Goal: Task Accomplishment & Management: Manage account settings

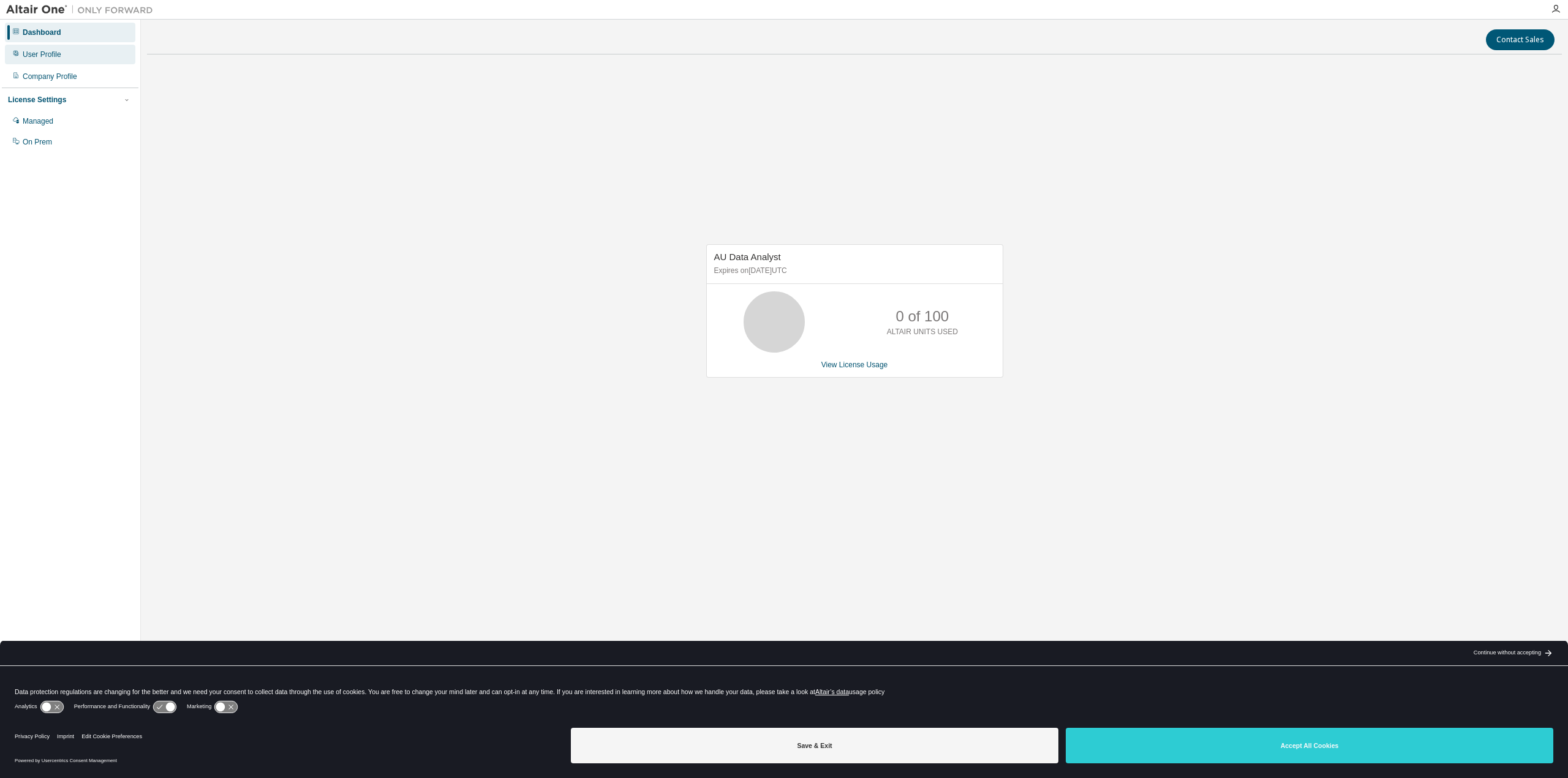
click at [60, 58] on div "User Profile" at bounding box center [70, 54] width 131 height 19
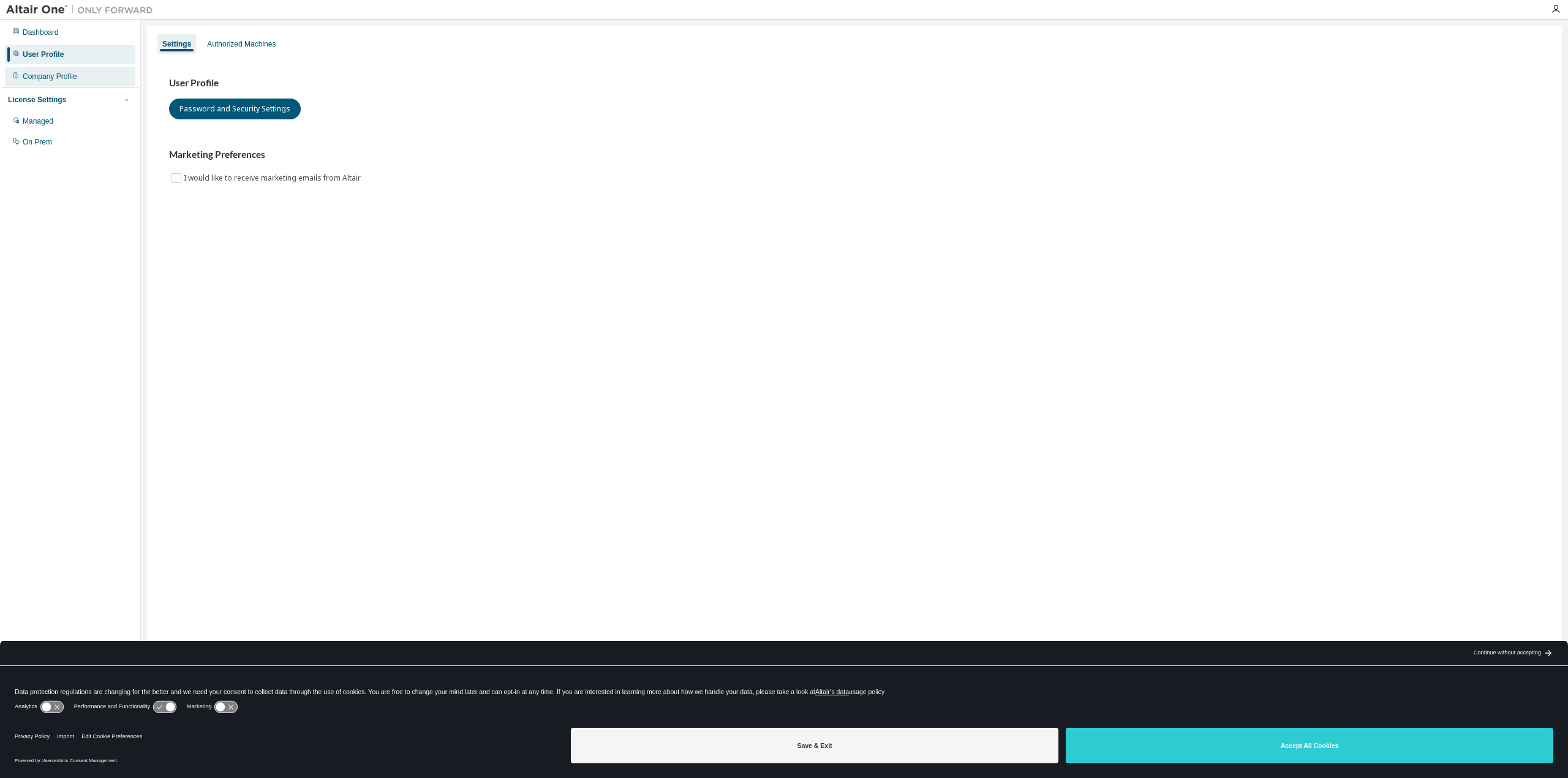
click at [47, 73] on div "Company Profile" at bounding box center [49, 76] width 54 height 10
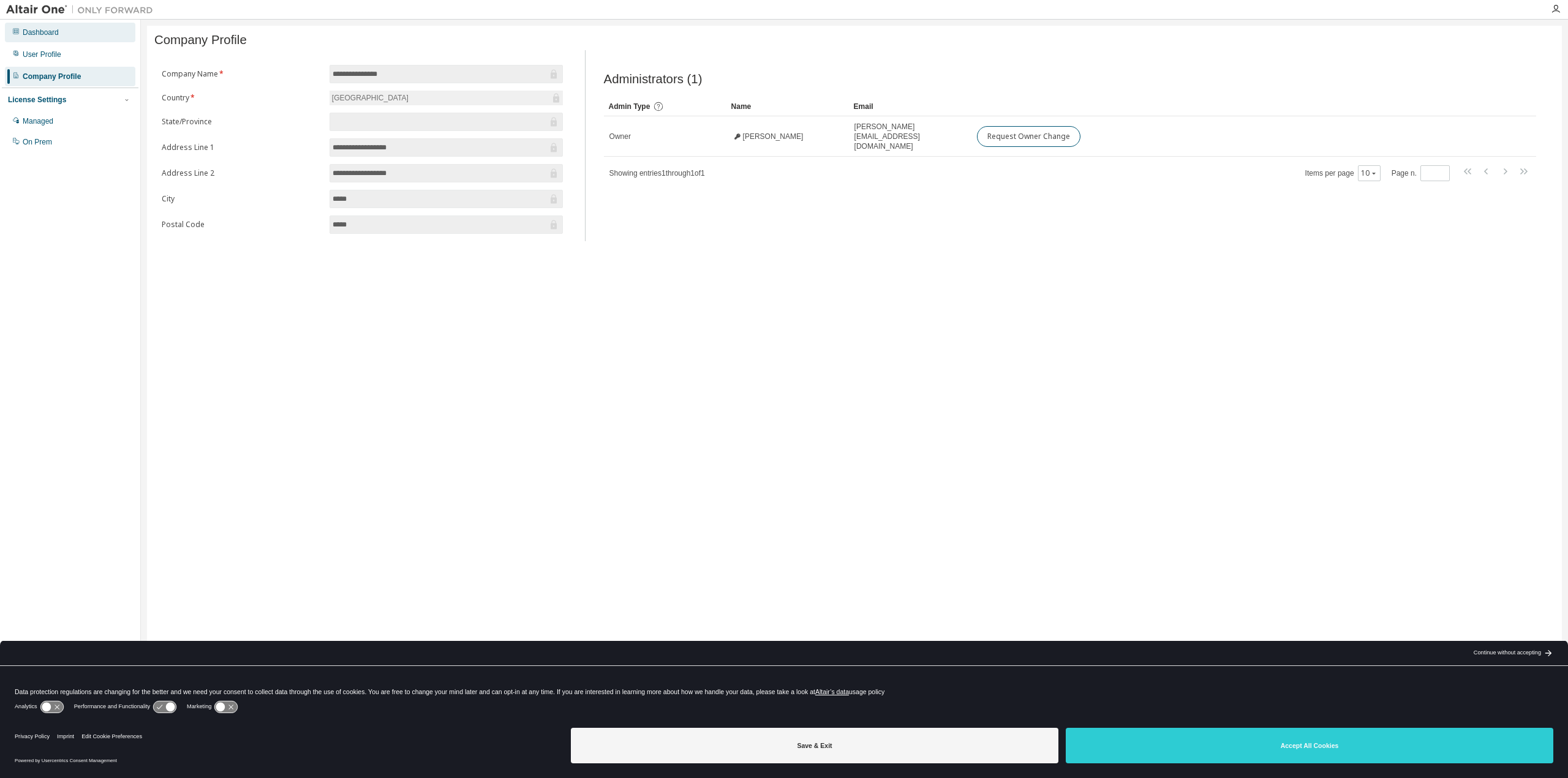
click at [76, 31] on div "Dashboard" at bounding box center [70, 32] width 131 height 19
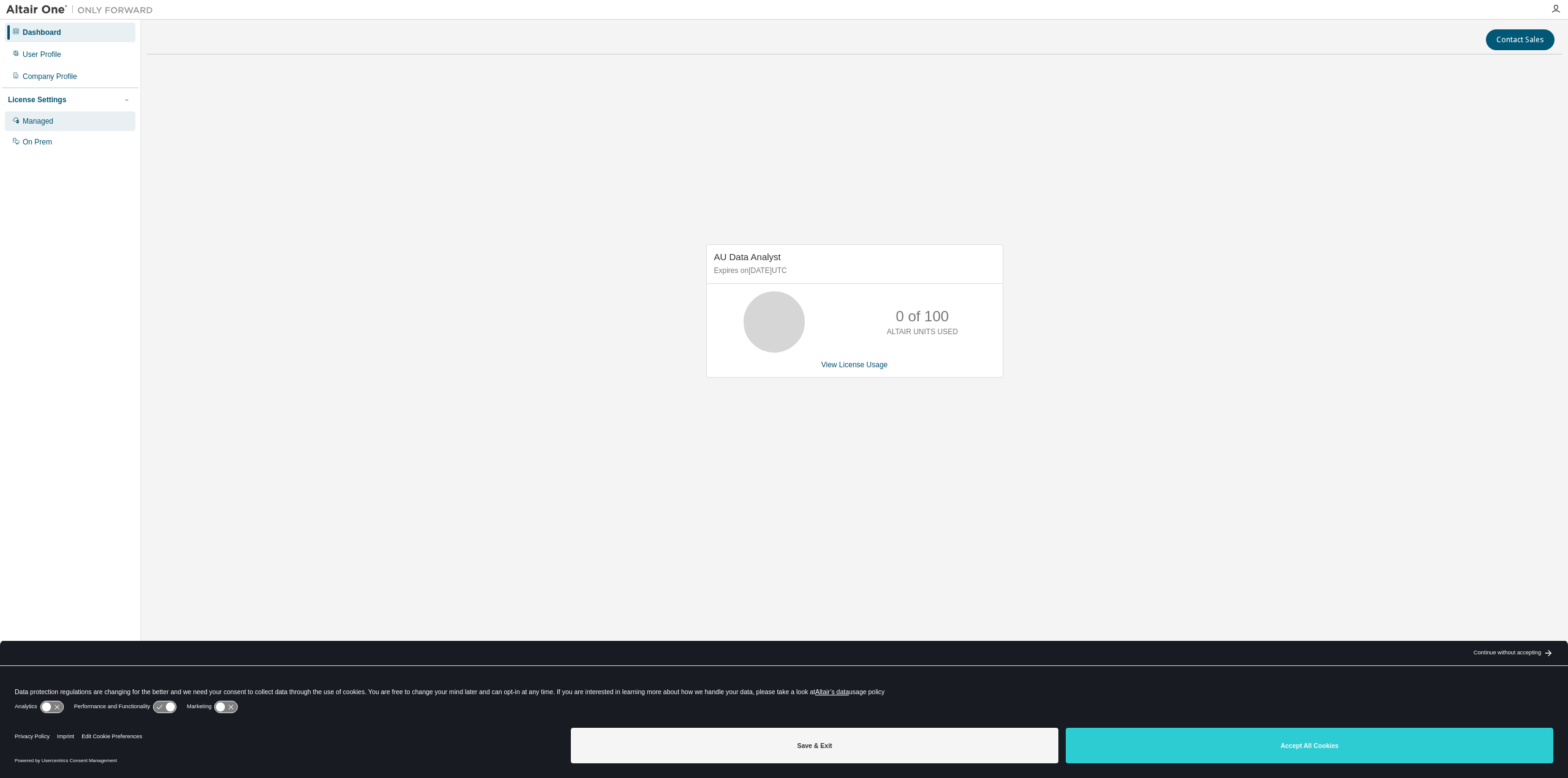
click at [61, 123] on div "Managed" at bounding box center [70, 121] width 131 height 19
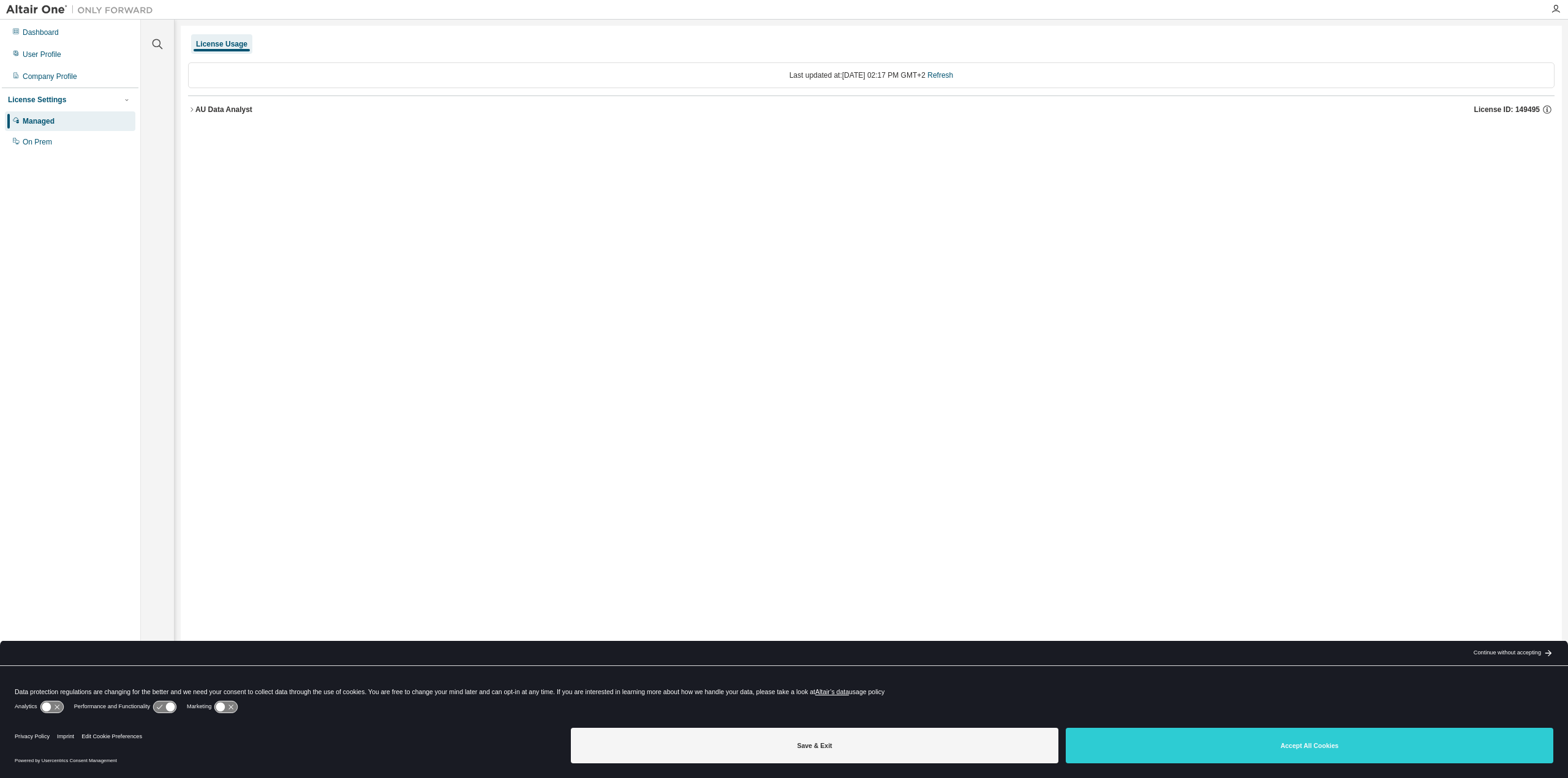
click at [1560, 14] on div at bounding box center [1555, 9] width 24 height 18
click at [1556, 7] on icon "button" at bounding box center [1555, 9] width 10 height 10
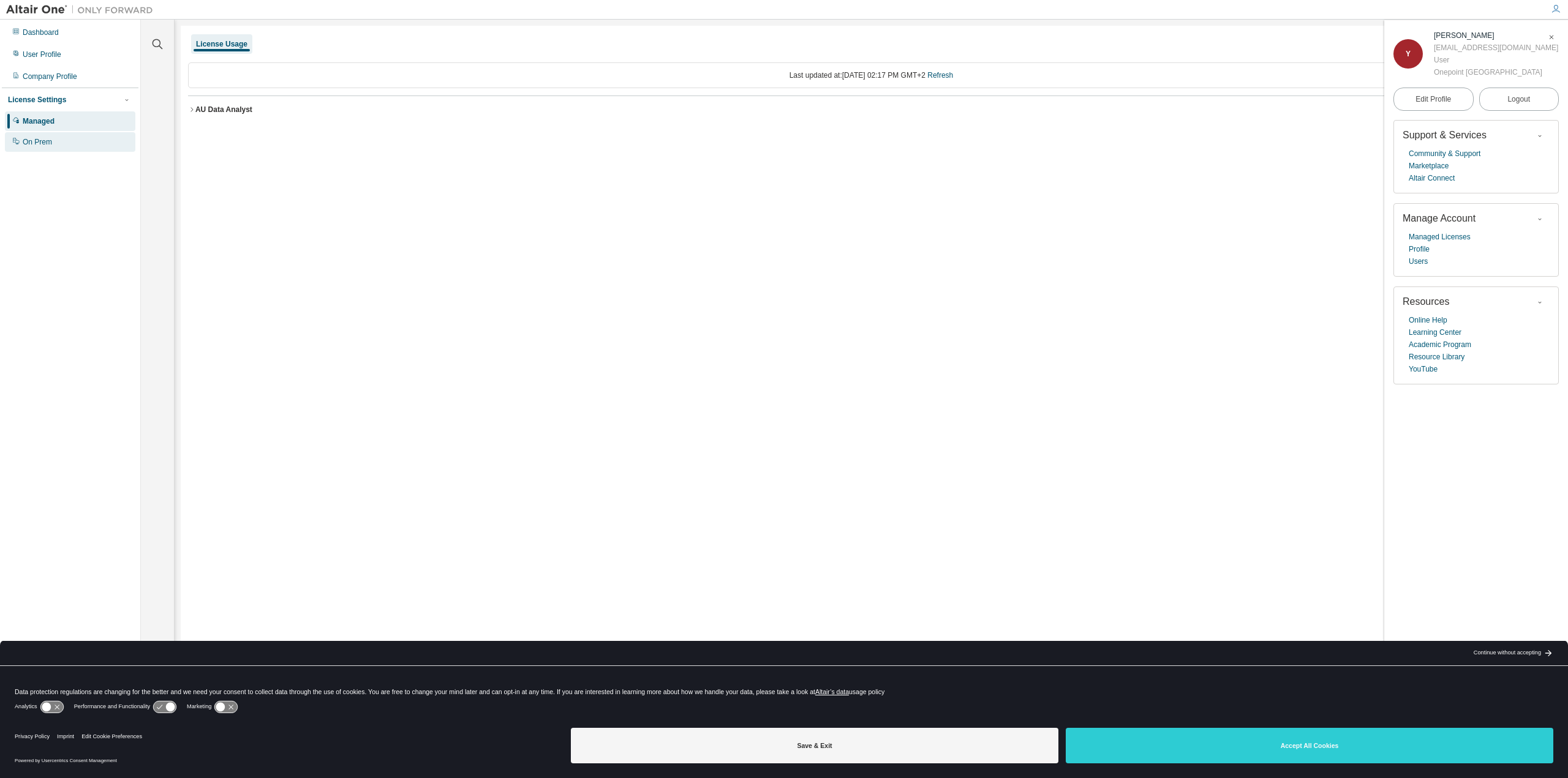
click at [63, 149] on div "On Prem" at bounding box center [70, 142] width 131 height 19
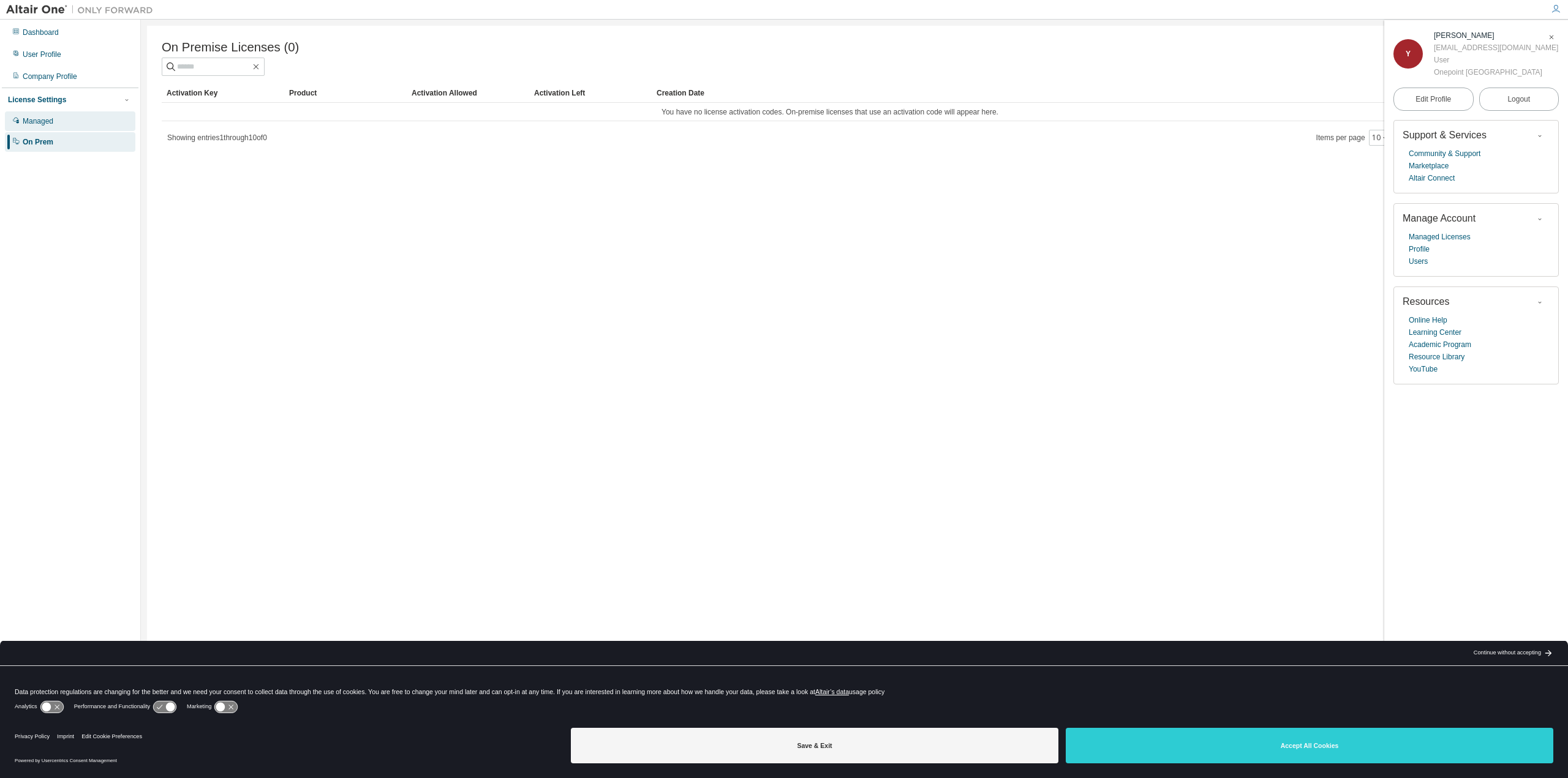
click at [60, 123] on div "Managed" at bounding box center [70, 121] width 131 height 19
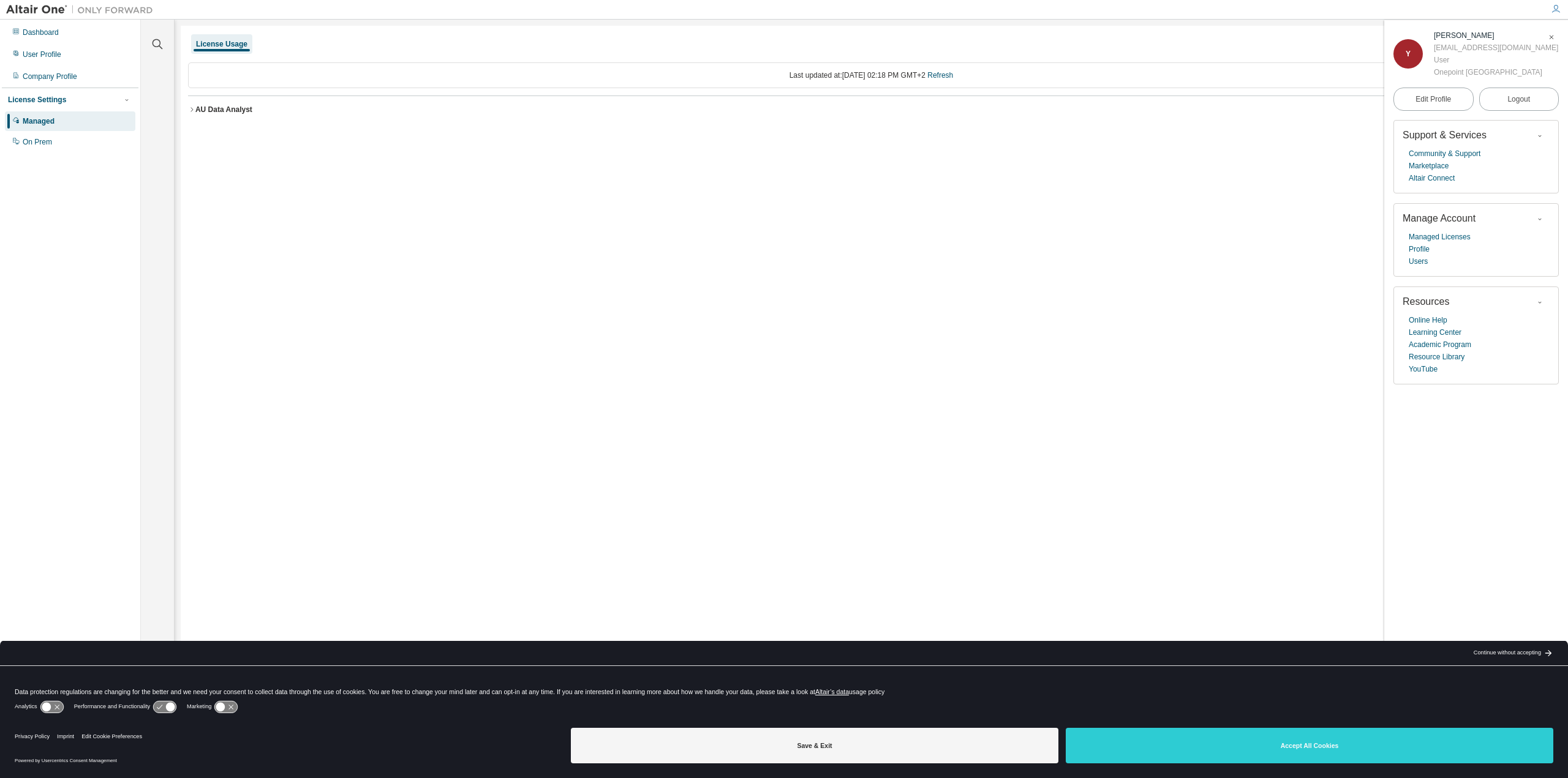
click at [230, 113] on div "AU Data Analyst" at bounding box center [223, 109] width 57 height 10
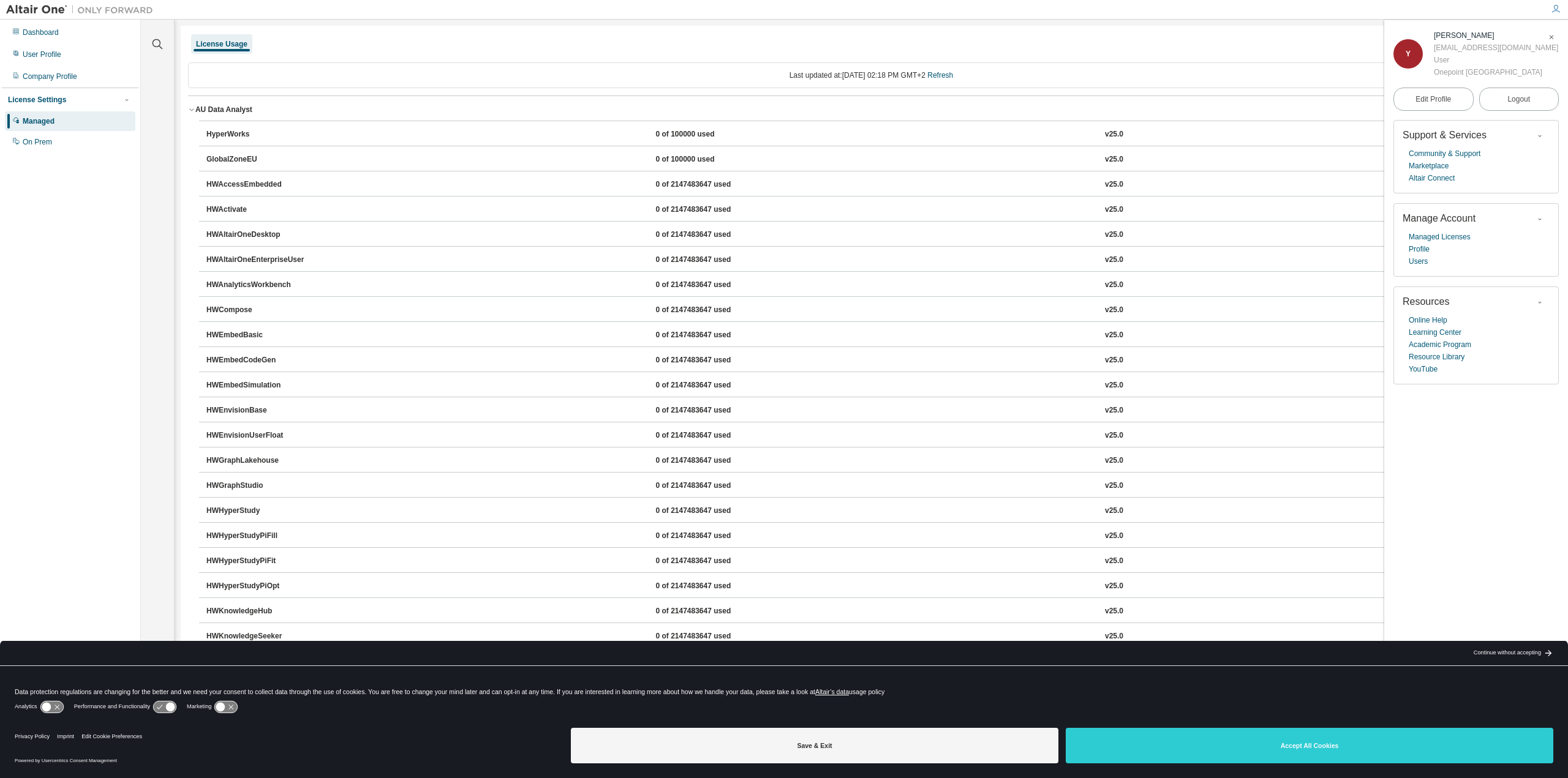
click at [230, 113] on div "AU Data Analyst" at bounding box center [223, 109] width 57 height 10
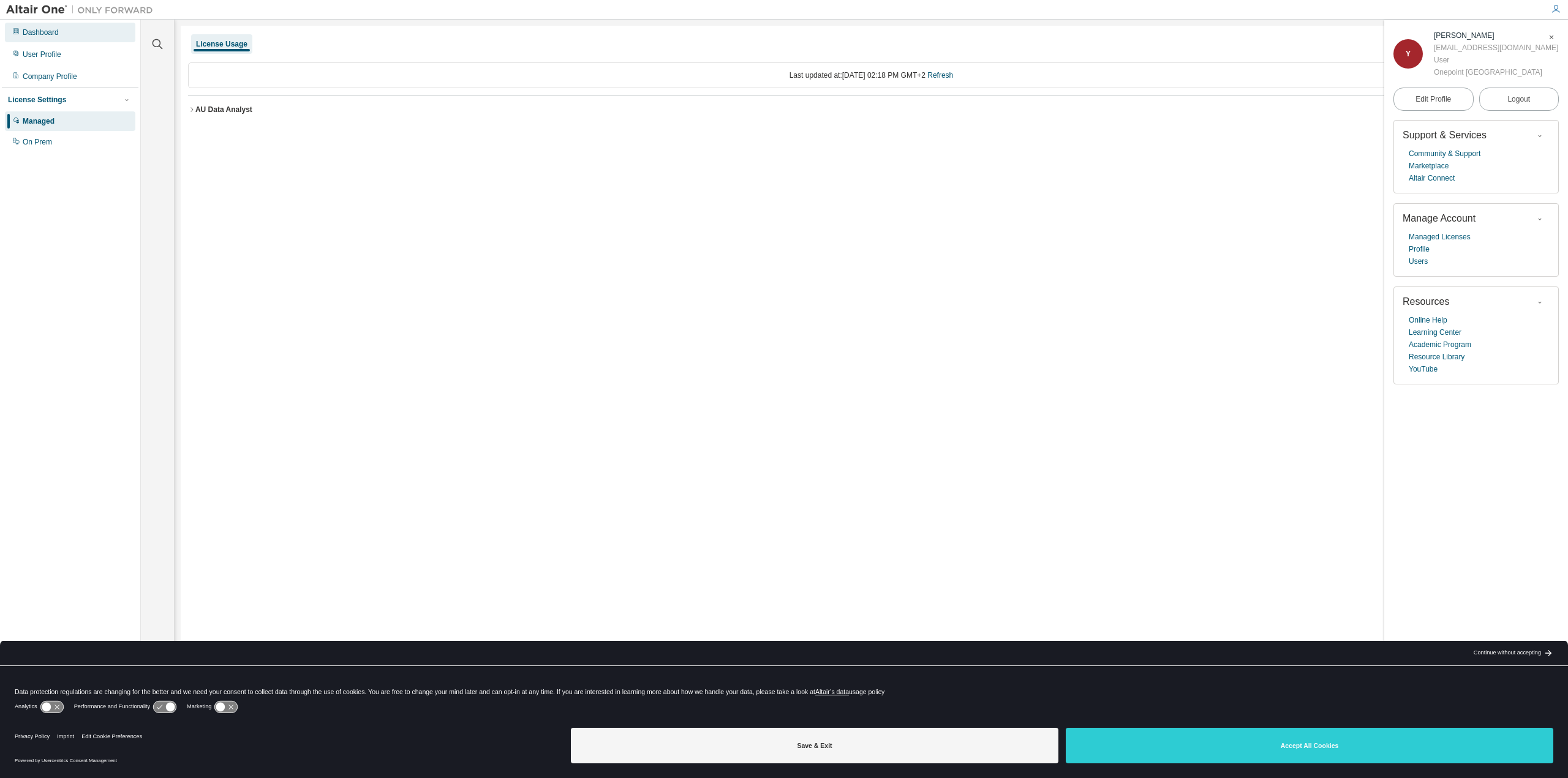
click at [63, 38] on div "Dashboard" at bounding box center [70, 32] width 131 height 19
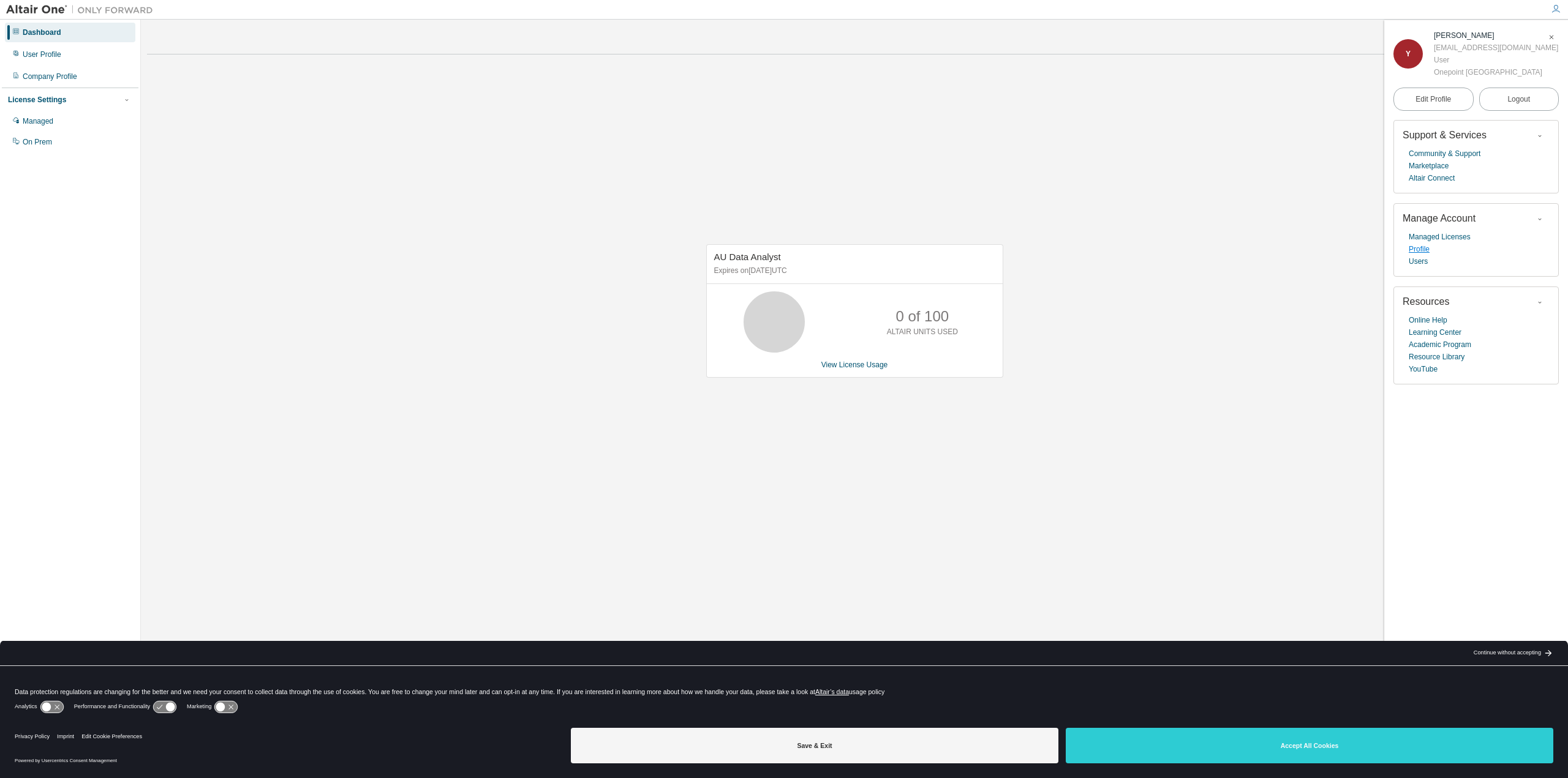
click at [1421, 248] on link "Profile" at bounding box center [1419, 249] width 21 height 13
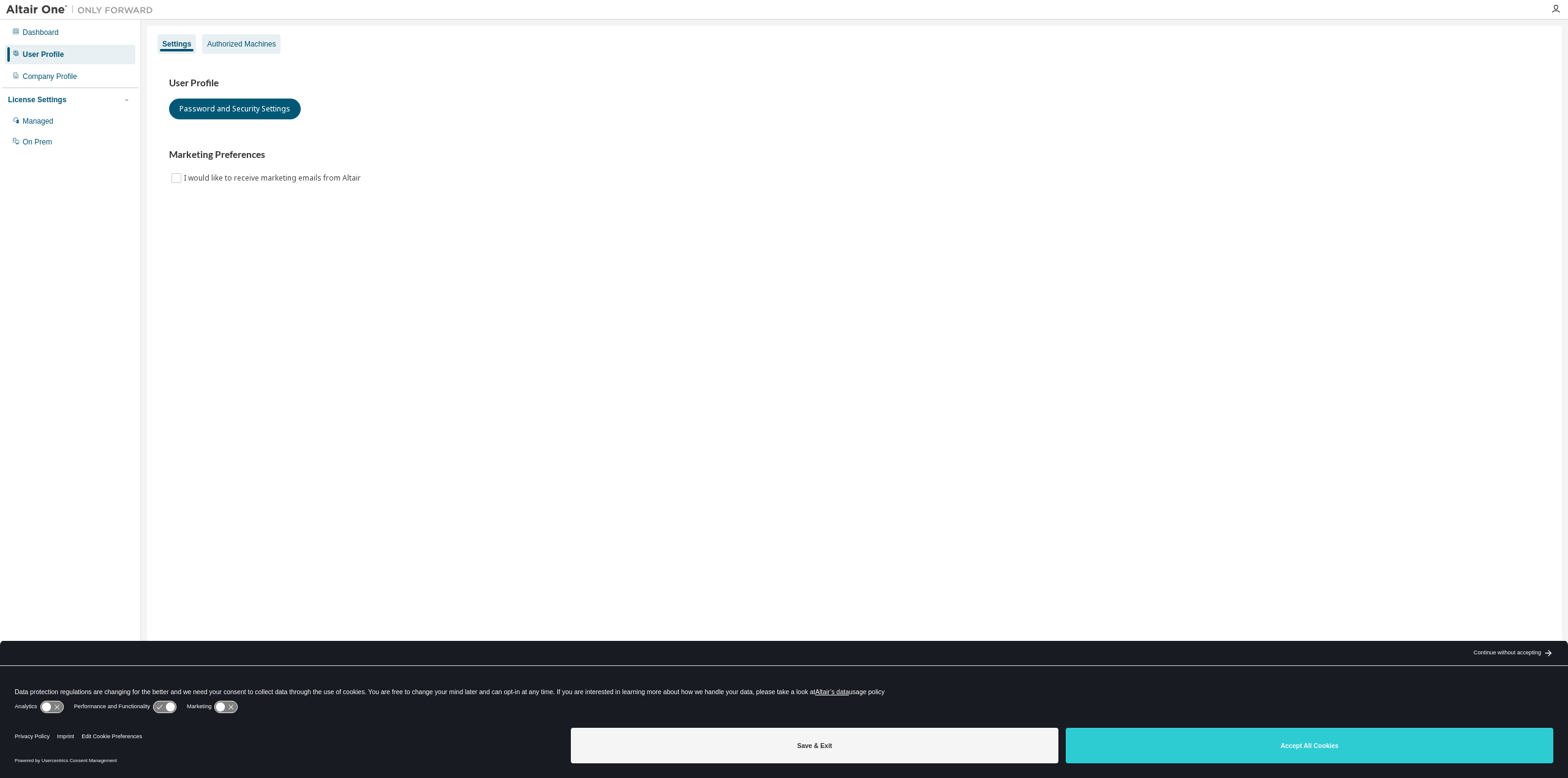
click at [248, 41] on div "Authorized Machines" at bounding box center [241, 44] width 69 height 10
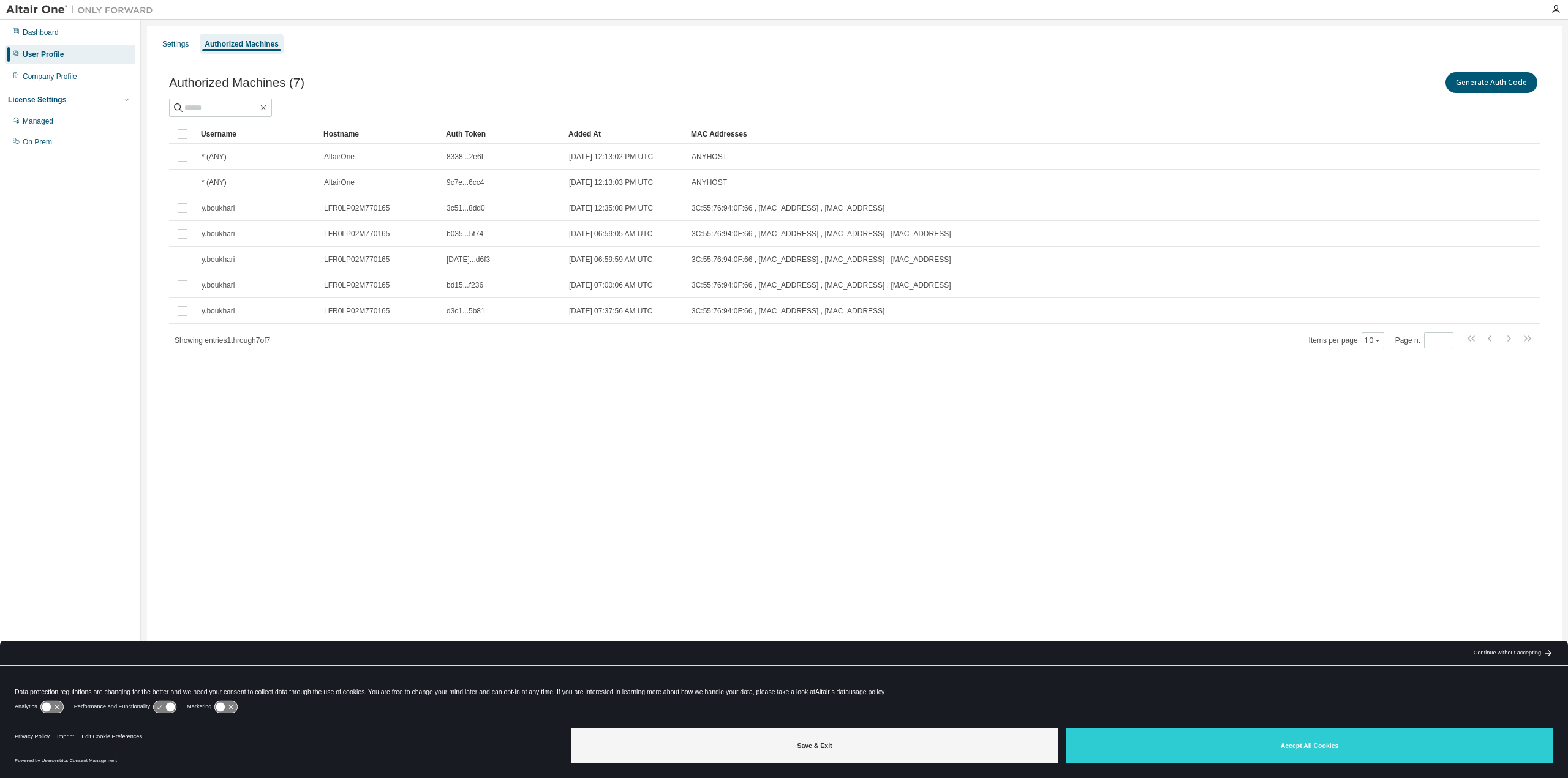
click at [598, 133] on div "Added At" at bounding box center [624, 134] width 113 height 19
click at [595, 130] on div "Added At" at bounding box center [624, 134] width 113 height 19
click at [597, 132] on div "Added At" at bounding box center [624, 134] width 113 height 19
click at [999, 394] on div "Settings Authorized Machines Authorized Machines (7) Generate Auth Code Clear L…" at bounding box center [854, 382] width 1414 height 711
